Goal: Task Accomplishment & Management: Manage account settings

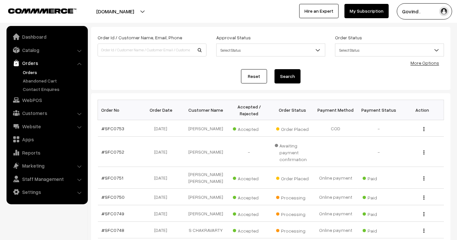
scroll to position [33, 0]
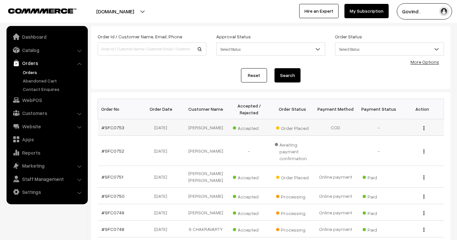
click at [423, 126] on img "button" at bounding box center [423, 128] width 1 height 4
click at [397, 133] on link "View" at bounding box center [394, 137] width 55 height 14
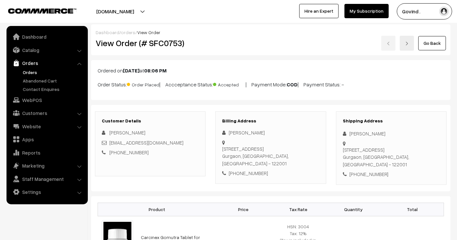
click at [358, 133] on div "Sumit Kumar" at bounding box center [391, 133] width 97 height 7
copy div "Sumit Kumar"
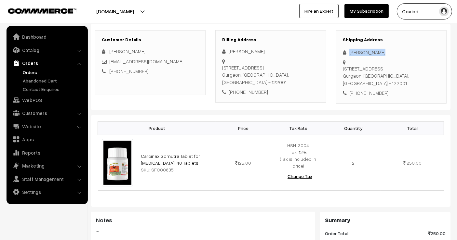
scroll to position [291, 0]
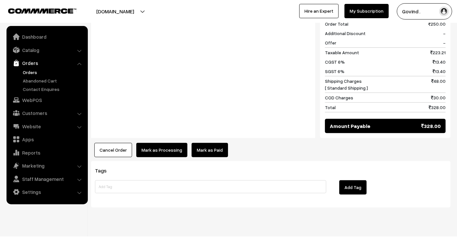
click at [166, 143] on button "Mark as Processing" at bounding box center [161, 150] width 51 height 14
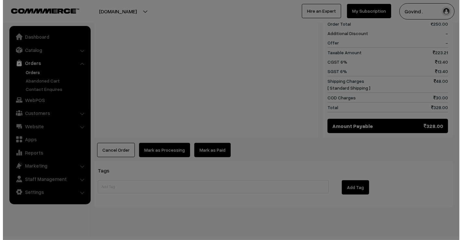
scroll to position [292, 0]
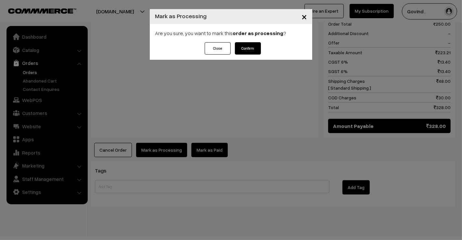
click at [213, 51] on button "Close" at bounding box center [218, 48] width 26 height 12
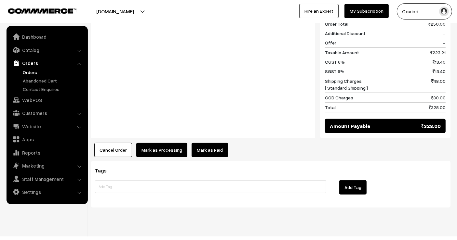
scroll to position [0, 0]
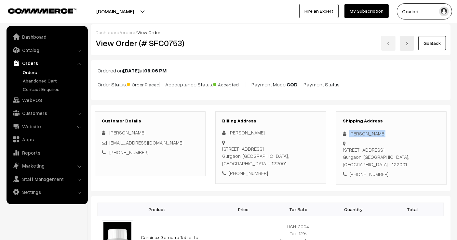
click at [432, 38] on link "Go Back" at bounding box center [432, 43] width 28 height 14
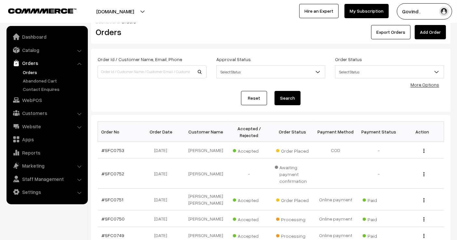
scroll to position [8, 0]
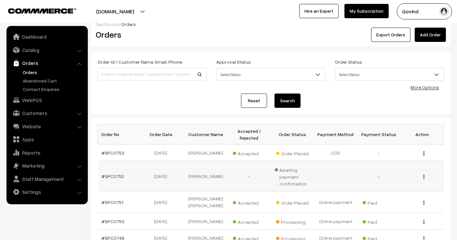
click at [423, 174] on button "button" at bounding box center [424, 176] width 2 height 5
click at [399, 181] on link "View" at bounding box center [394, 186] width 55 height 14
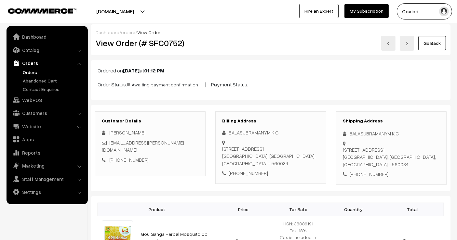
click at [427, 36] on link "Go Back" at bounding box center [432, 43] width 28 height 14
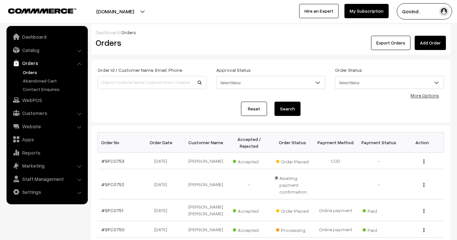
click at [43, 75] on link "Orders" at bounding box center [53, 72] width 64 height 7
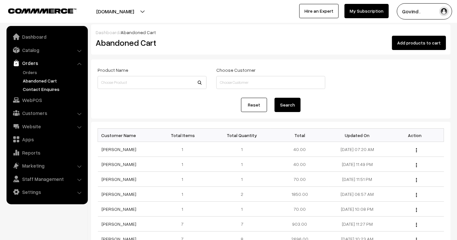
click at [45, 86] on link "Contact Enquires" at bounding box center [53, 89] width 64 height 7
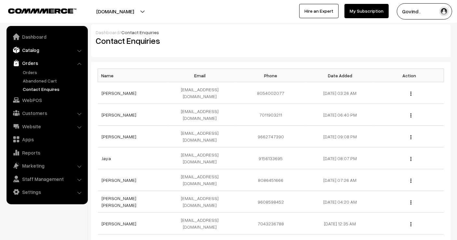
click at [36, 50] on link "Catalog" at bounding box center [46, 50] width 77 height 12
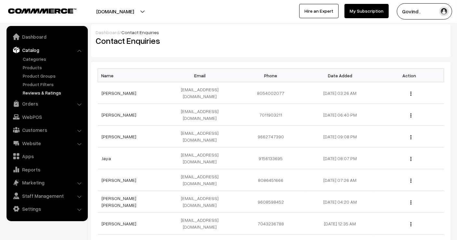
click at [36, 91] on link "Reviews & Ratings" at bounding box center [53, 92] width 64 height 7
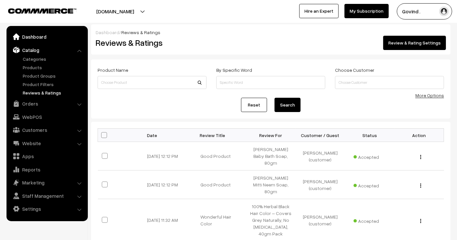
click at [34, 39] on link "Dashboard" at bounding box center [46, 37] width 77 height 12
